Goal: Information Seeking & Learning: Learn about a topic

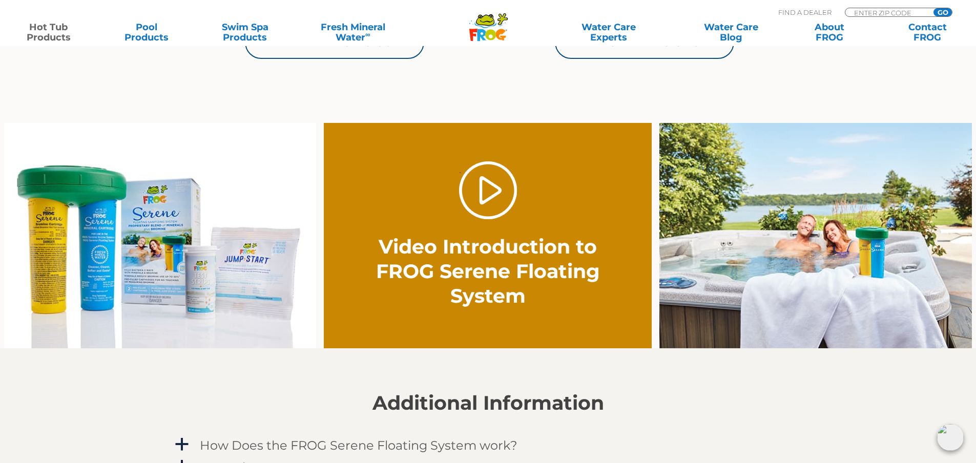
scroll to position [666, 0]
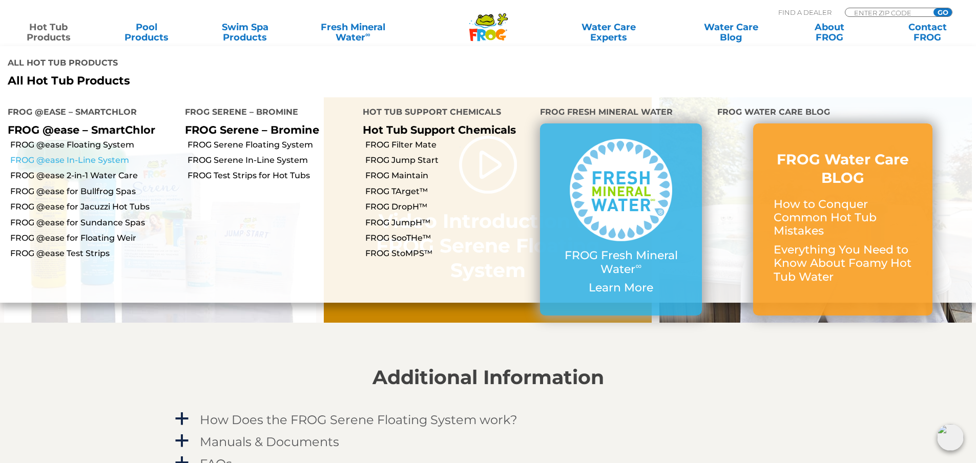
click at [79, 155] on link "FROG @ease In-Line System" at bounding box center [93, 160] width 167 height 11
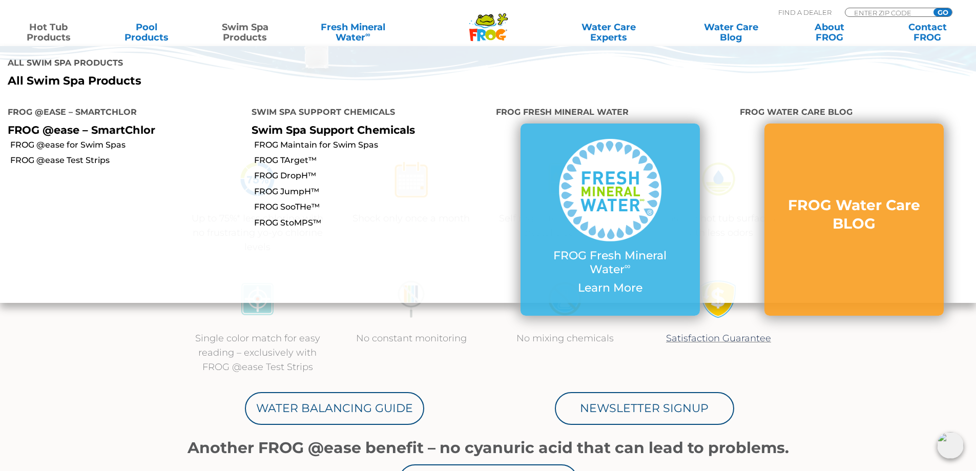
scroll to position [256, 0]
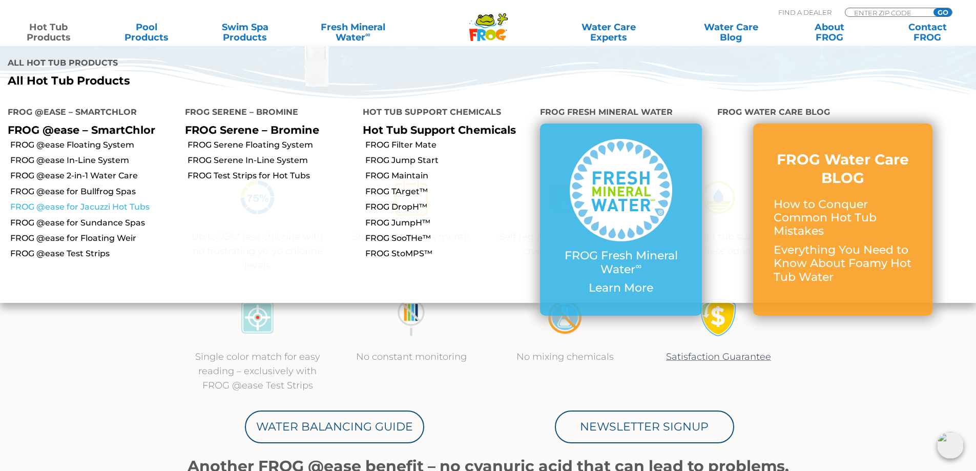
click at [124, 201] on link "FROG @ease for Jacuzzi Hot Tubs" at bounding box center [93, 206] width 167 height 11
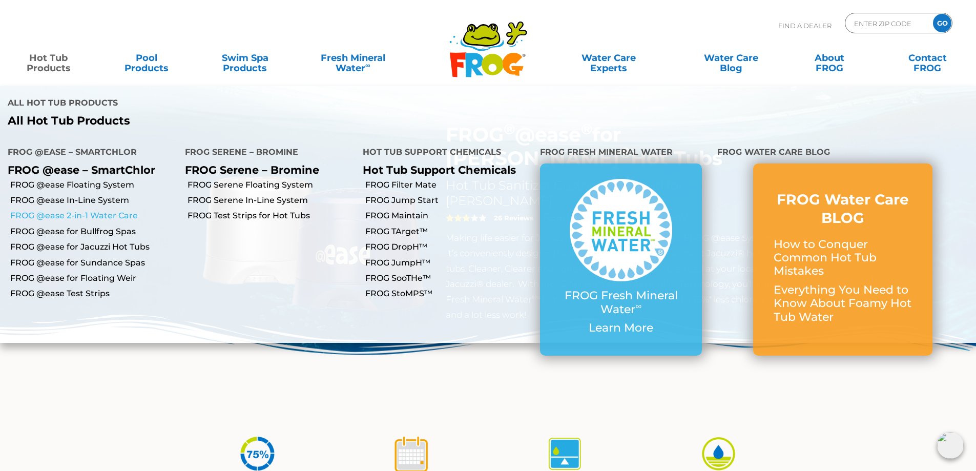
click at [125, 210] on link "FROG @ease 2-in-1 Water Care" at bounding box center [93, 215] width 167 height 11
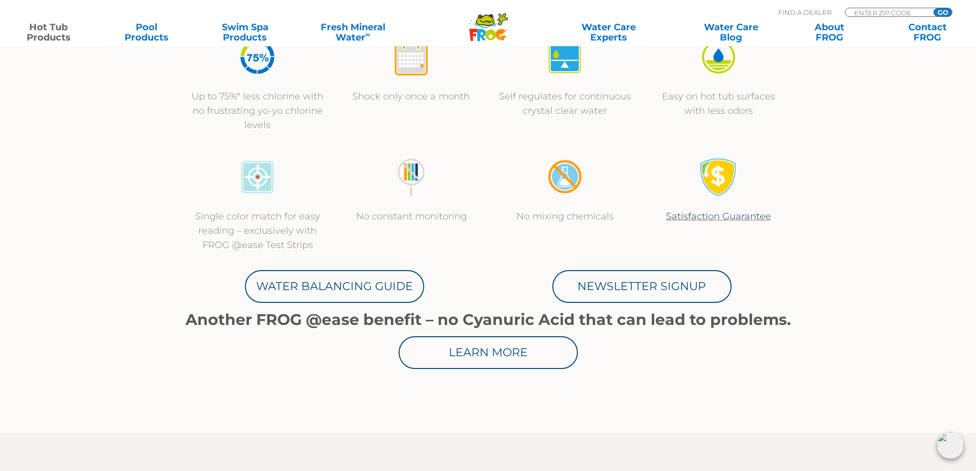
scroll to position [410, 0]
